Goal: Task Accomplishment & Management: Use online tool/utility

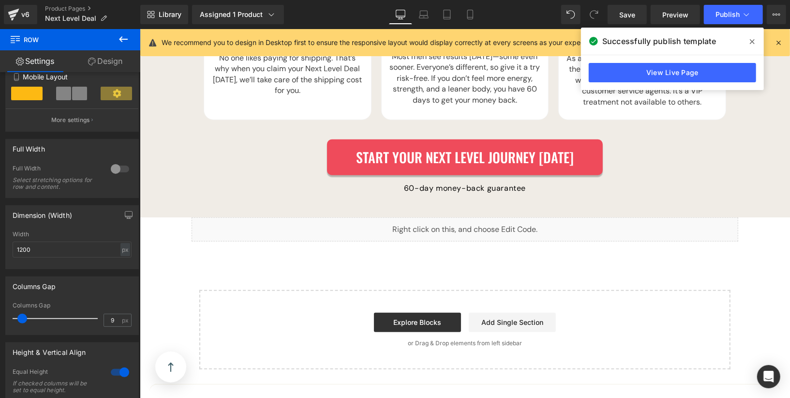
scroll to position [2858, 0]
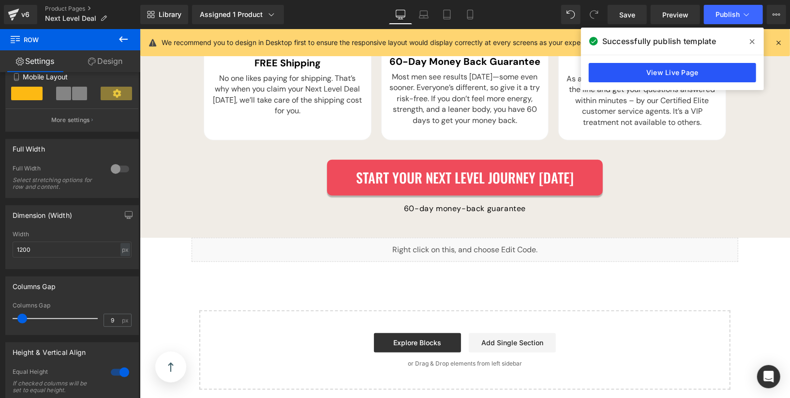
click at [668, 78] on link "View Live Page" at bounding box center [672, 72] width 167 height 19
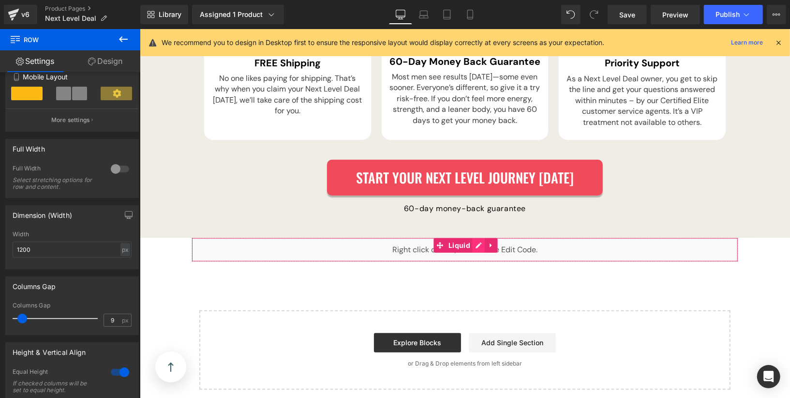
click at [480, 237] on div "Liquid" at bounding box center [464, 249] width 547 height 24
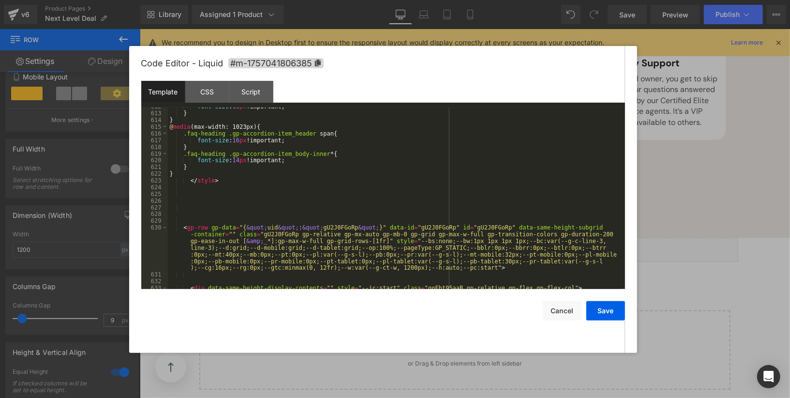
scroll to position [8037, 0]
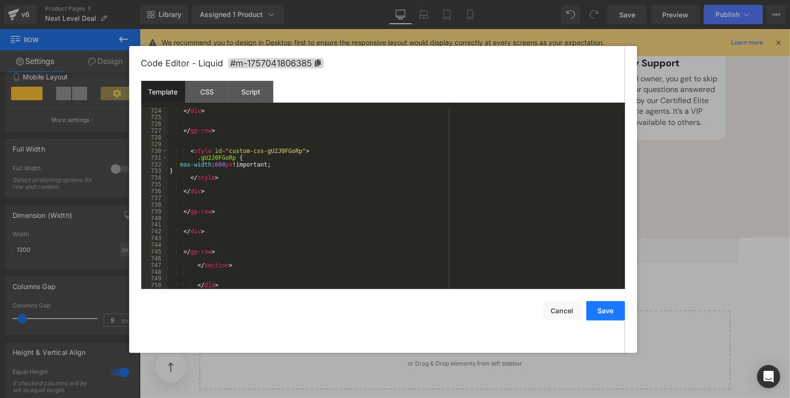
click at [600, 311] on button "Save" at bounding box center [605, 310] width 39 height 19
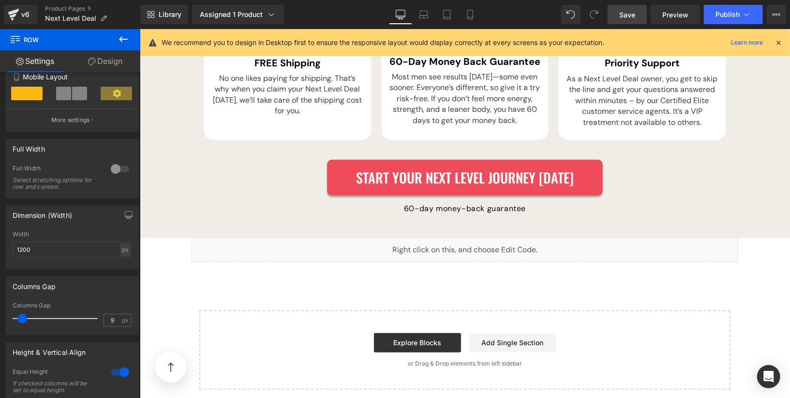
click at [630, 12] on span "Save" at bounding box center [627, 15] width 16 height 10
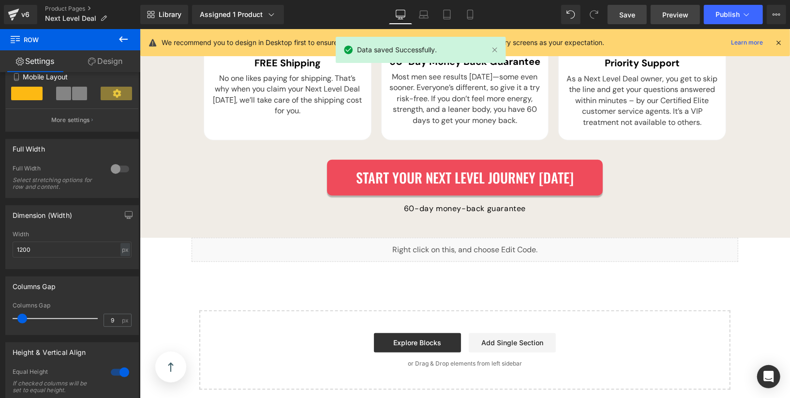
click at [674, 20] on link "Preview" at bounding box center [675, 14] width 49 height 19
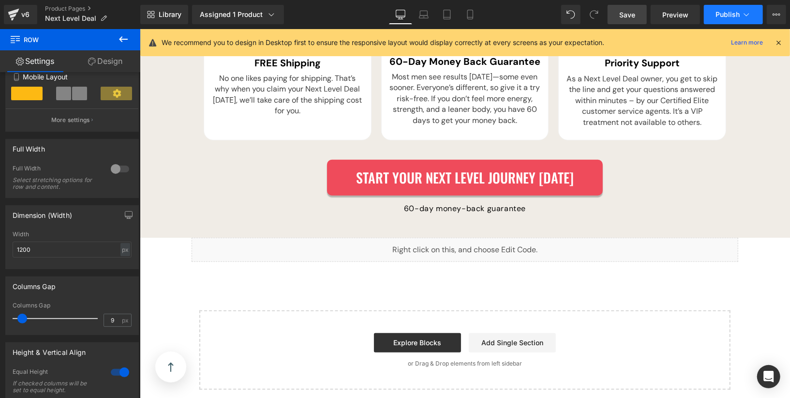
click at [724, 20] on button "Publish" at bounding box center [733, 14] width 59 height 19
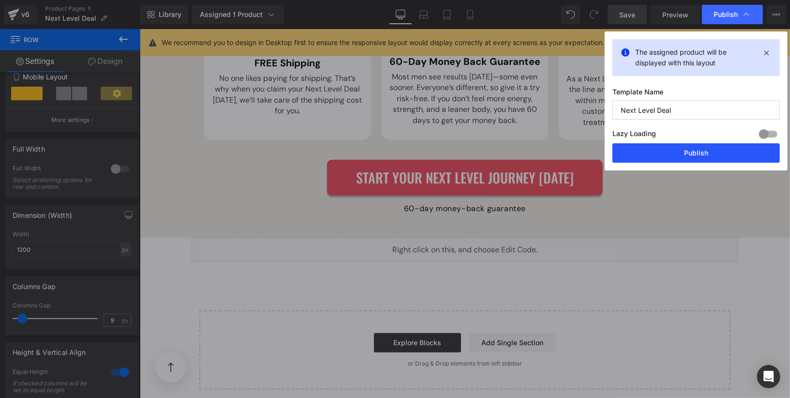
click at [697, 143] on button "Publish" at bounding box center [696, 152] width 167 height 19
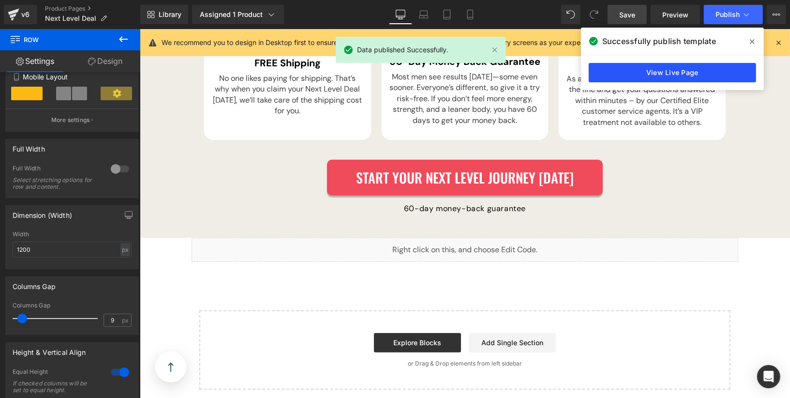
click at [671, 74] on link "View Live Page" at bounding box center [672, 72] width 167 height 19
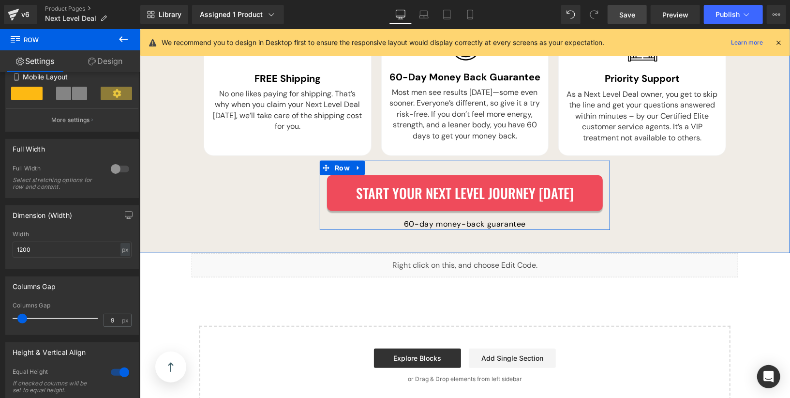
scroll to position [2842, 0]
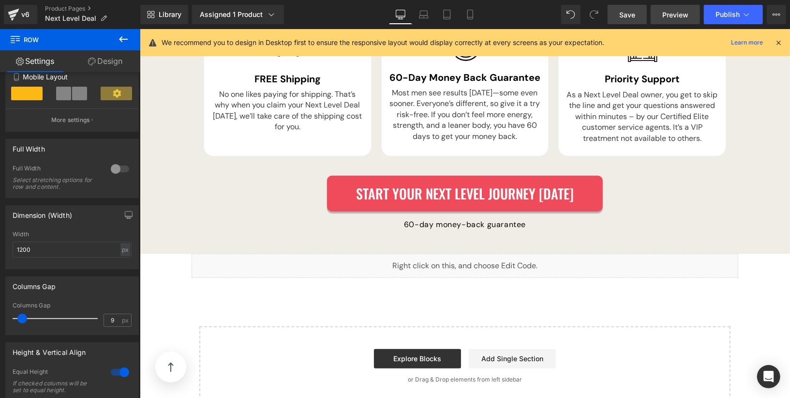
click at [673, 12] on span "Preview" at bounding box center [675, 15] width 26 height 10
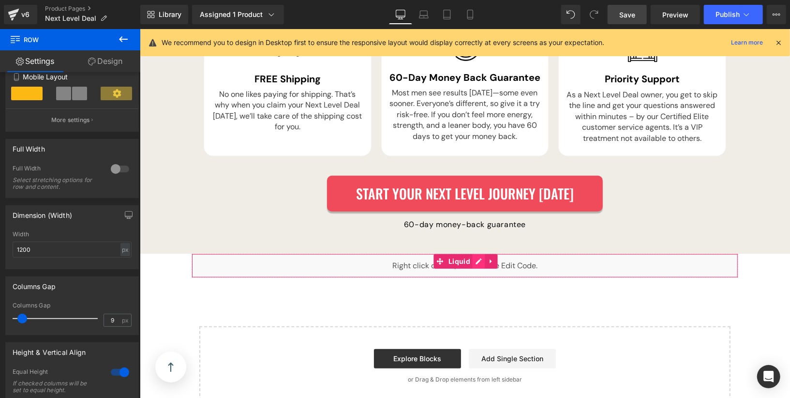
click at [480, 253] on div "Liquid" at bounding box center [464, 265] width 547 height 24
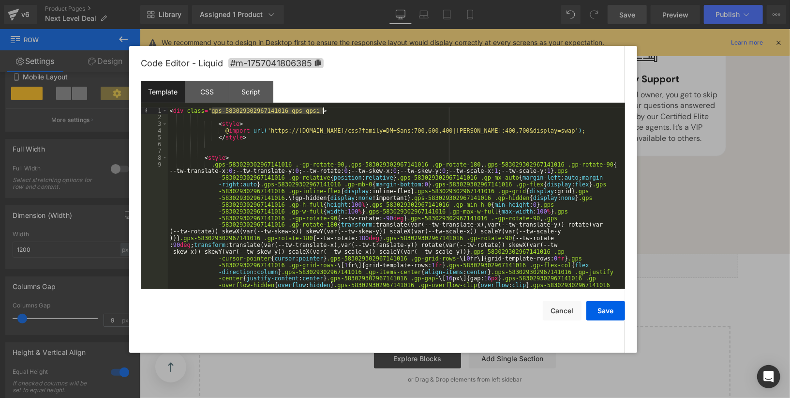
drag, startPoint x: 213, startPoint y: 112, endPoint x: 322, endPoint y: 111, distance: 108.9
click at [322, 111] on div "< div class = "gps-583029302967141016 gps gpsi" > < style > @ import url( 'http…" at bounding box center [394, 339] width 453 height 464
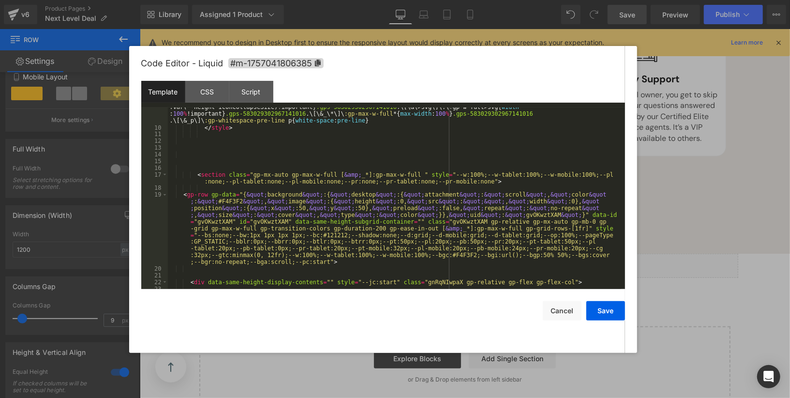
scroll to position [312, 0]
click at [292, 137] on div ".gps-583029302967141016 .-gp-rotate-90 , .gps-583029302967141016 .gp-rotate-180…" at bounding box center [394, 81] width 453 height 464
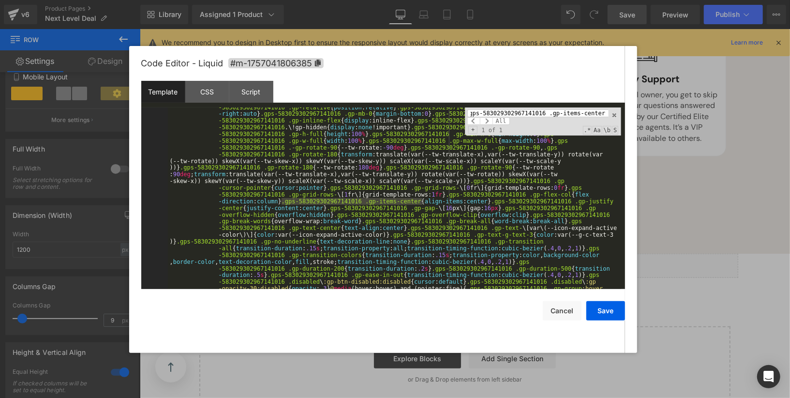
scroll to position [71, 0]
type input ".gps-583029302967141016 .gp-items-center"
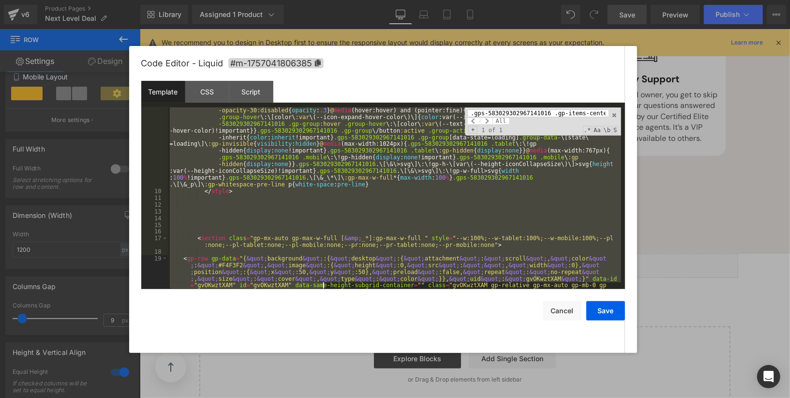
scroll to position [289, 0]
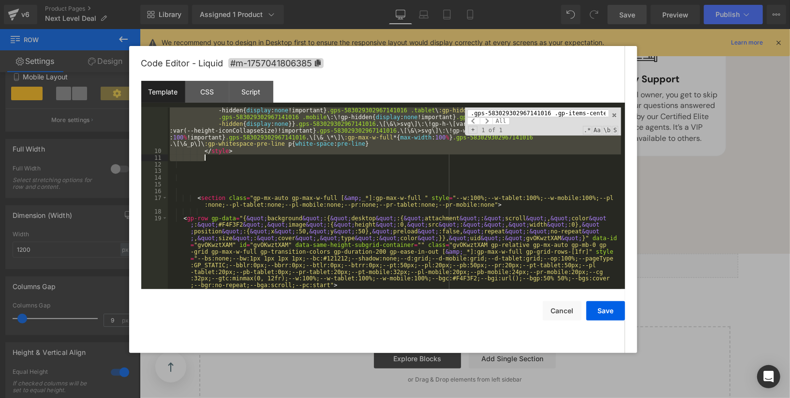
drag, startPoint x: 201, startPoint y: 158, endPoint x: 327, endPoint y: 160, distance: 125.3
click at [327, 160] on div ".gps-583029302967141016 .-gp-rotate-90 , .gps-583029302967141016 .gp-rotate-180…" at bounding box center [394, 104] width 453 height 464
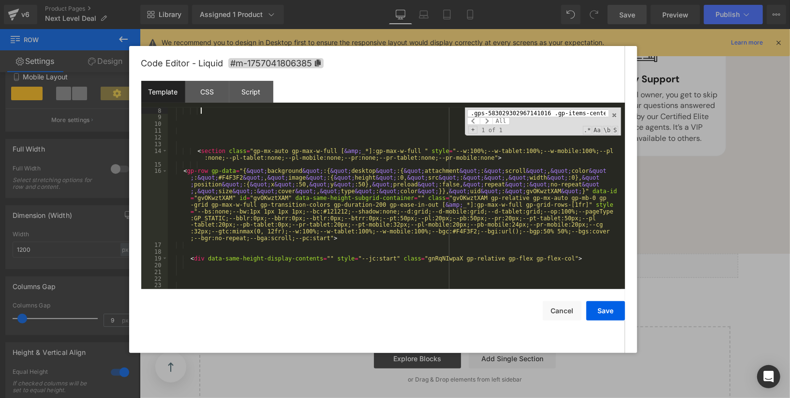
scroll to position [47, 0]
click at [218, 101] on div "CSS" at bounding box center [207, 92] width 44 height 22
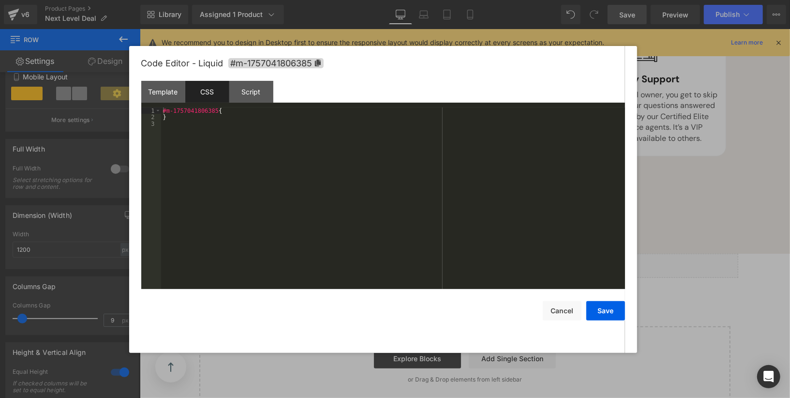
click at [229, 141] on div "#m-1757041806385 { }" at bounding box center [393, 204] width 464 height 195
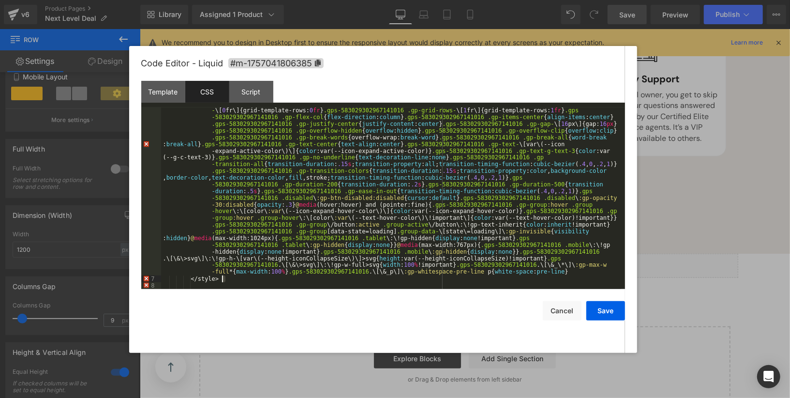
drag, startPoint x: 225, startPoint y: 281, endPoint x: 188, endPoint y: 281, distance: 37.7
click at [189, 281] on div ".gps-583029302967141016 .-gp-rotate-90 , .gps-583029302967141016 .gp-rotate-180…" at bounding box center [391, 238] width 460 height 450
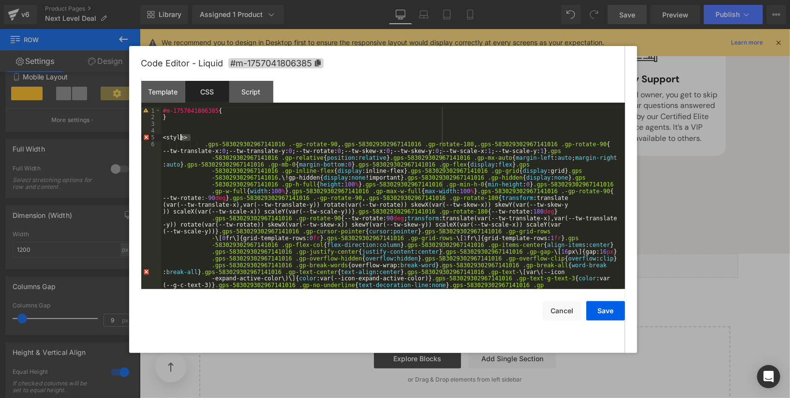
drag, startPoint x: 202, startPoint y: 138, endPoint x: 168, endPoint y: 138, distance: 34.4
click at [168, 138] on div "#m-1757041806385 { } < style > .gps-583029302967141016 .-gp-rotate-90 , .gps-58…" at bounding box center [391, 332] width 460 height 450
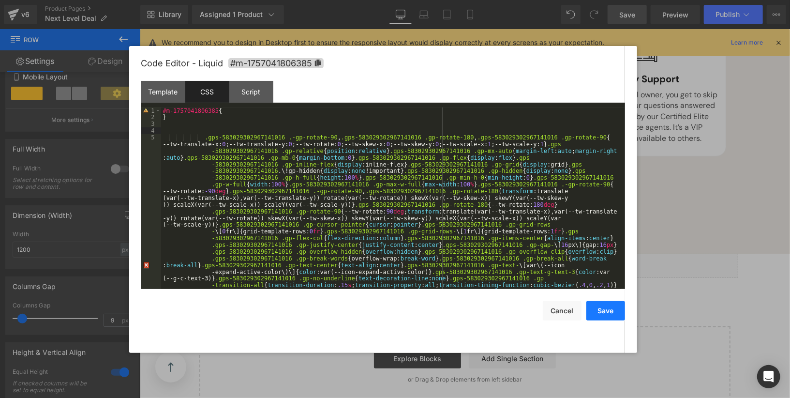
click at [596, 313] on button "Save" at bounding box center [605, 310] width 39 height 19
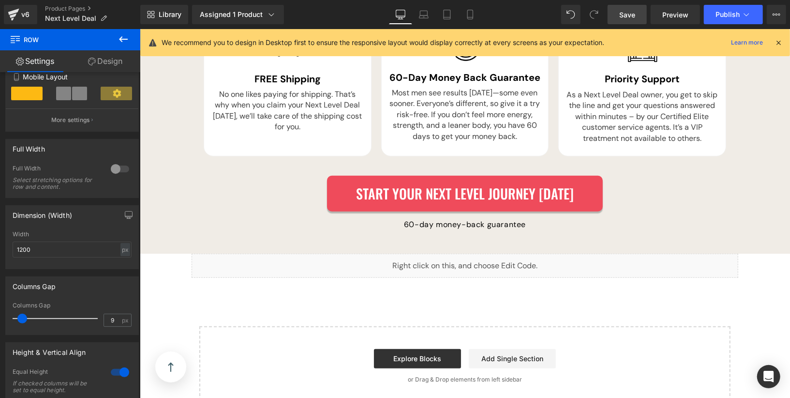
click at [638, 20] on link "Save" at bounding box center [627, 14] width 39 height 19
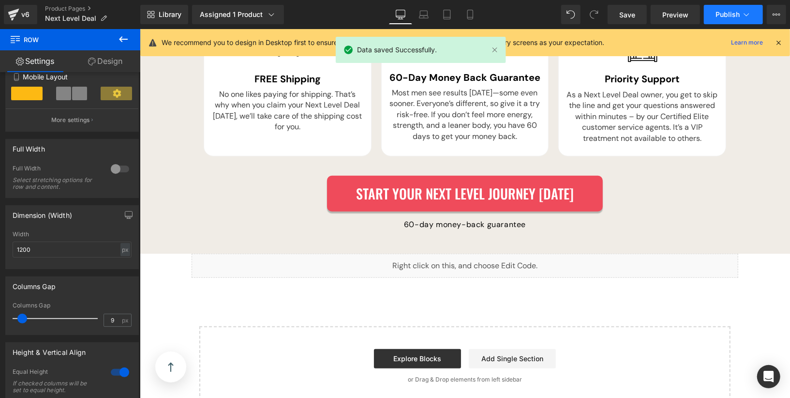
click at [718, 18] on button "Publish" at bounding box center [733, 14] width 59 height 19
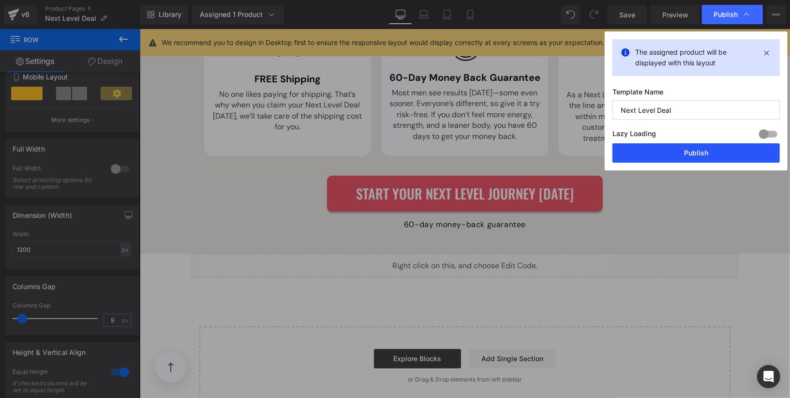
click at [711, 147] on button "Publish" at bounding box center [696, 152] width 167 height 19
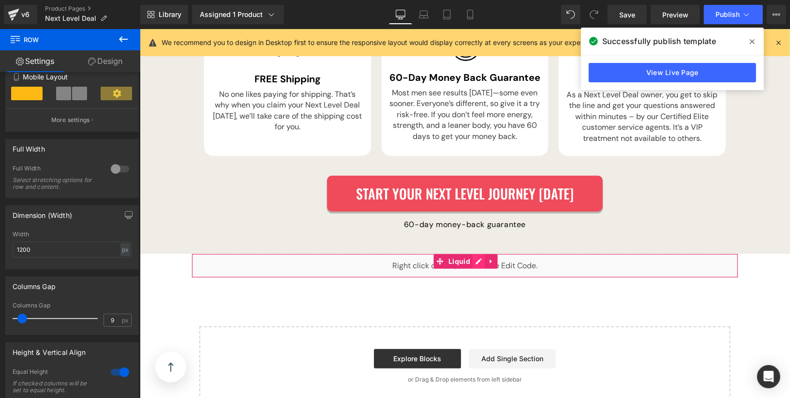
click at [480, 253] on div "Liquid" at bounding box center [464, 265] width 547 height 24
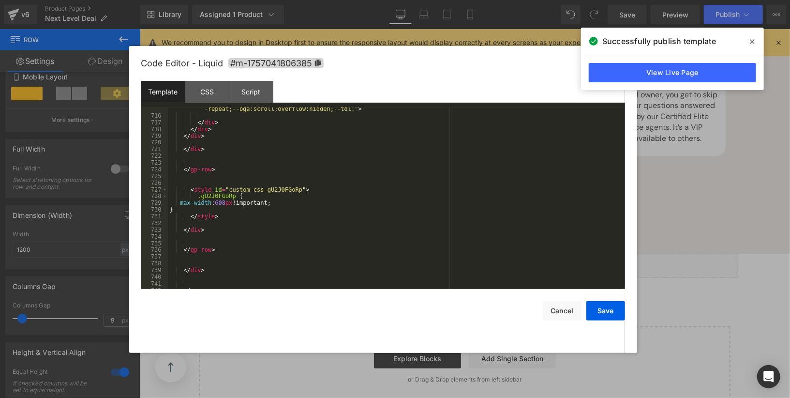
scroll to position [7709, 0]
